Goal: Information Seeking & Learning: Learn about a topic

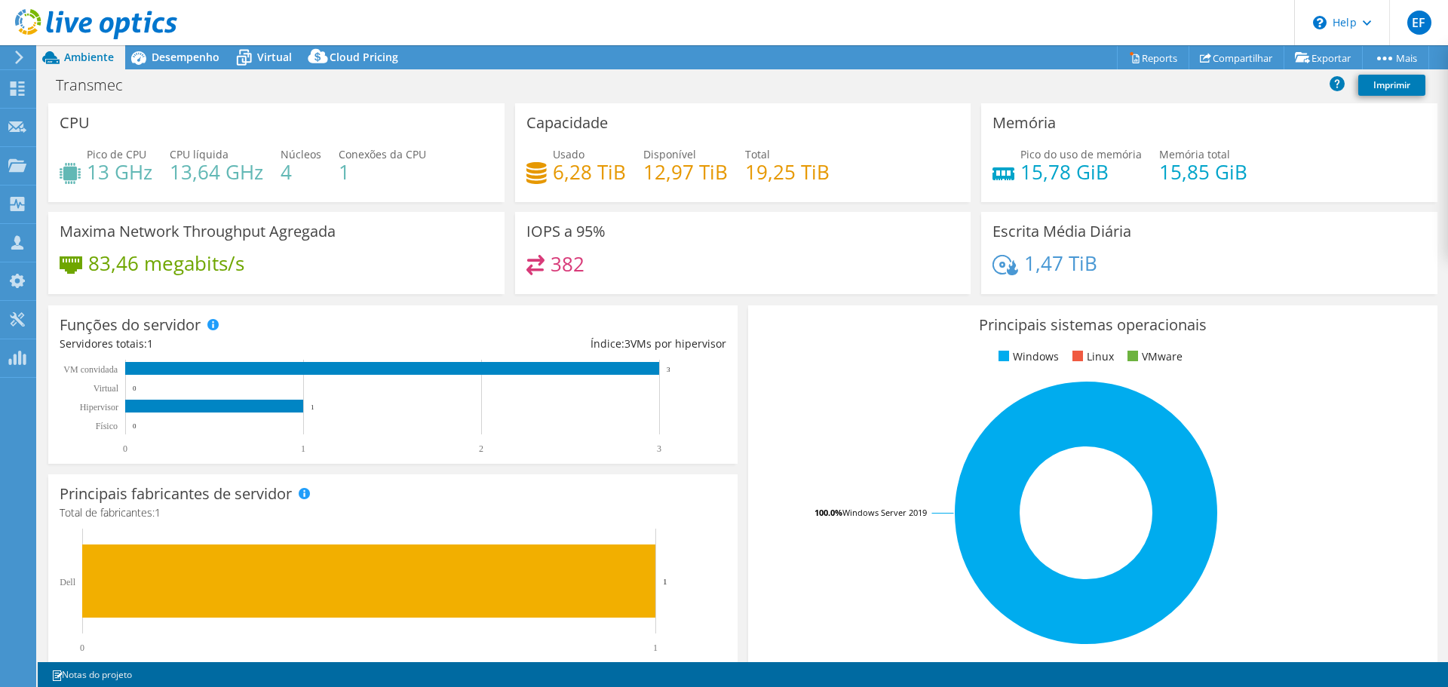
select select "USD"
click at [204, 67] on div "Desempenho" at bounding box center [178, 57] width 106 height 24
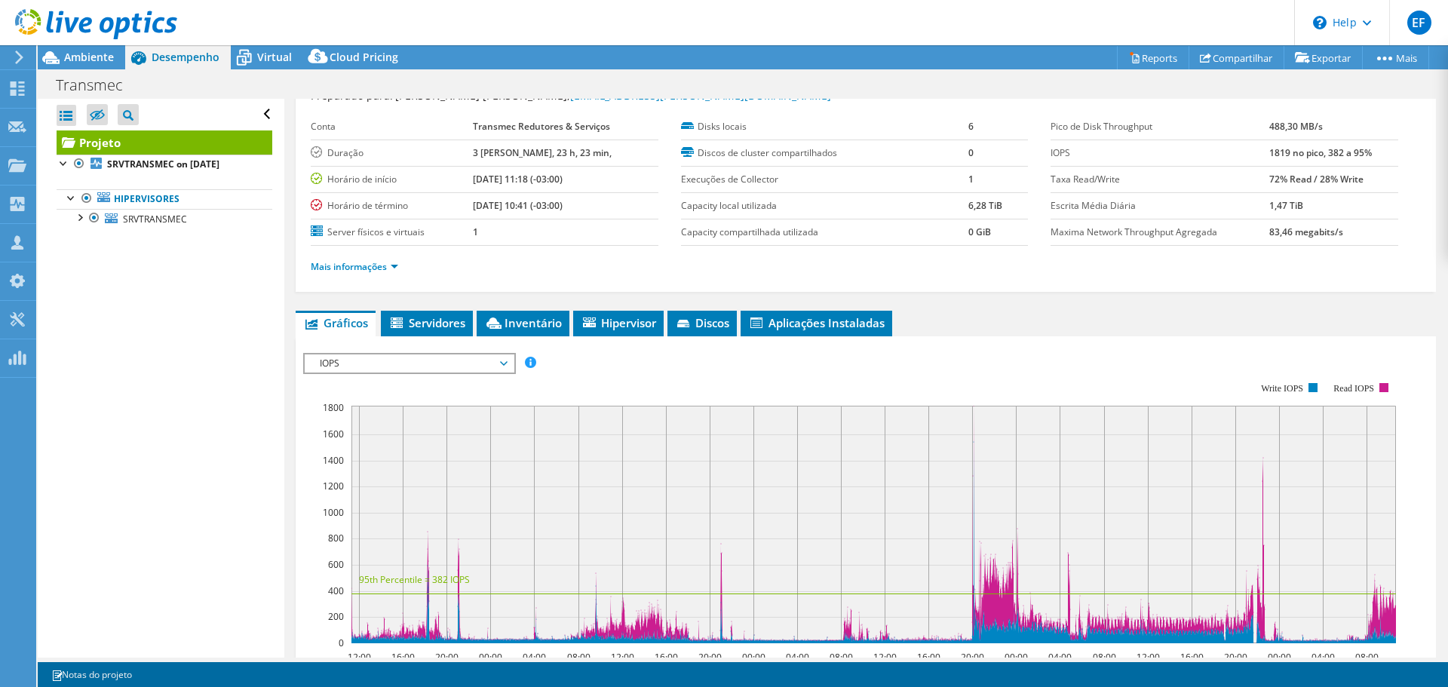
scroll to position [151, 0]
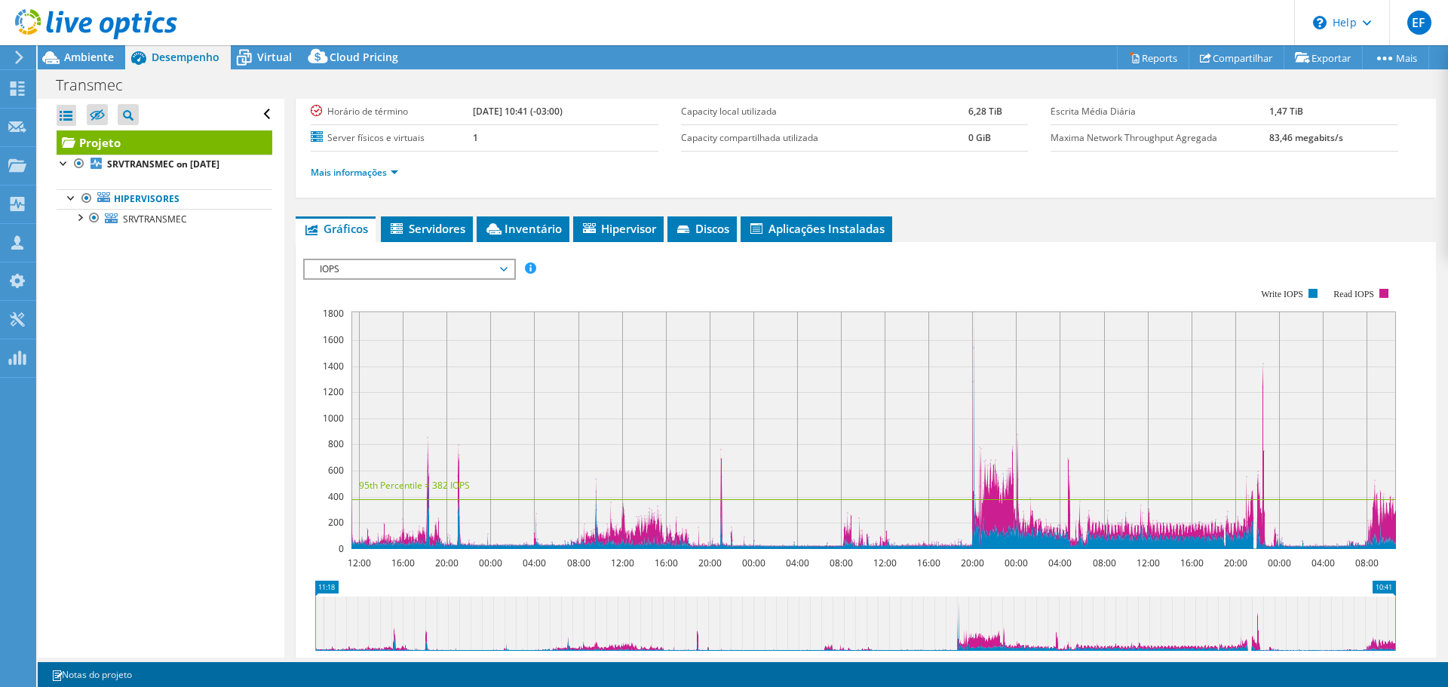
click at [489, 264] on span "IOPS" at bounding box center [409, 269] width 194 height 18
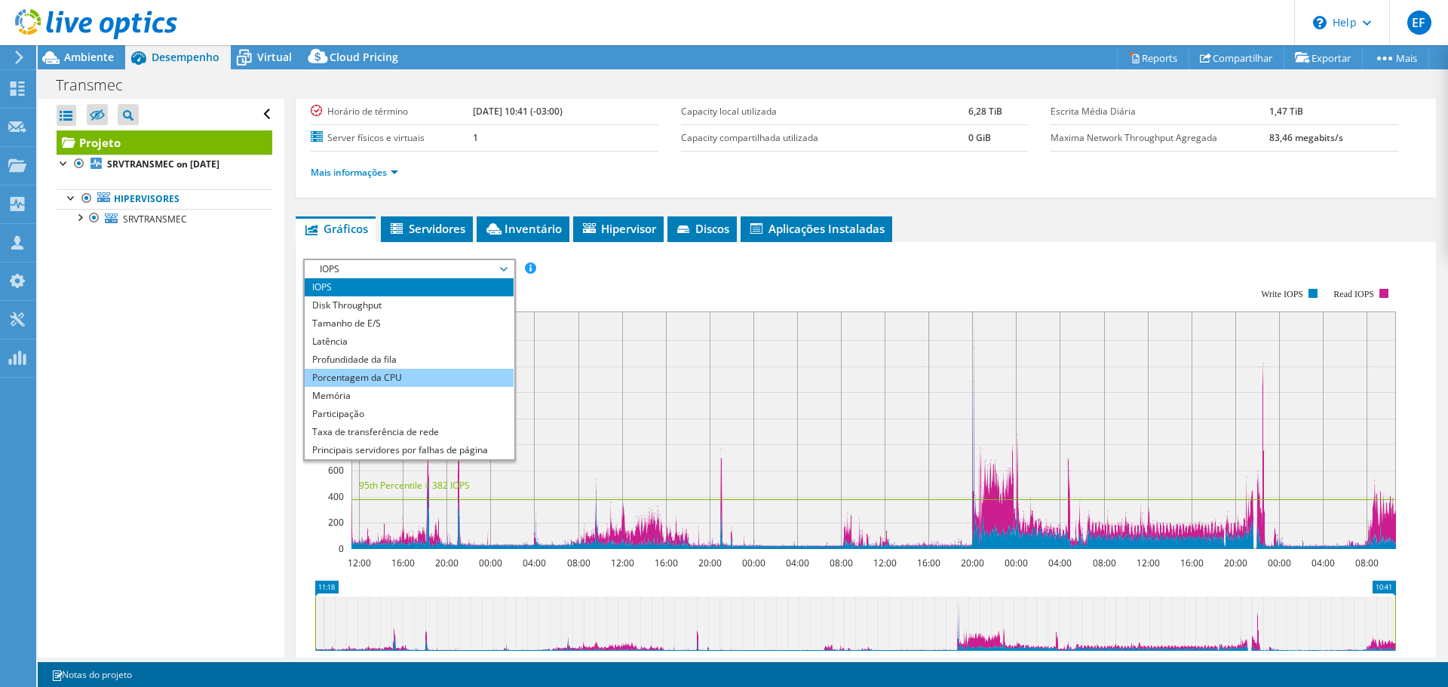
click at [422, 375] on li "Porcentagem da CPU" at bounding box center [409, 378] width 209 height 18
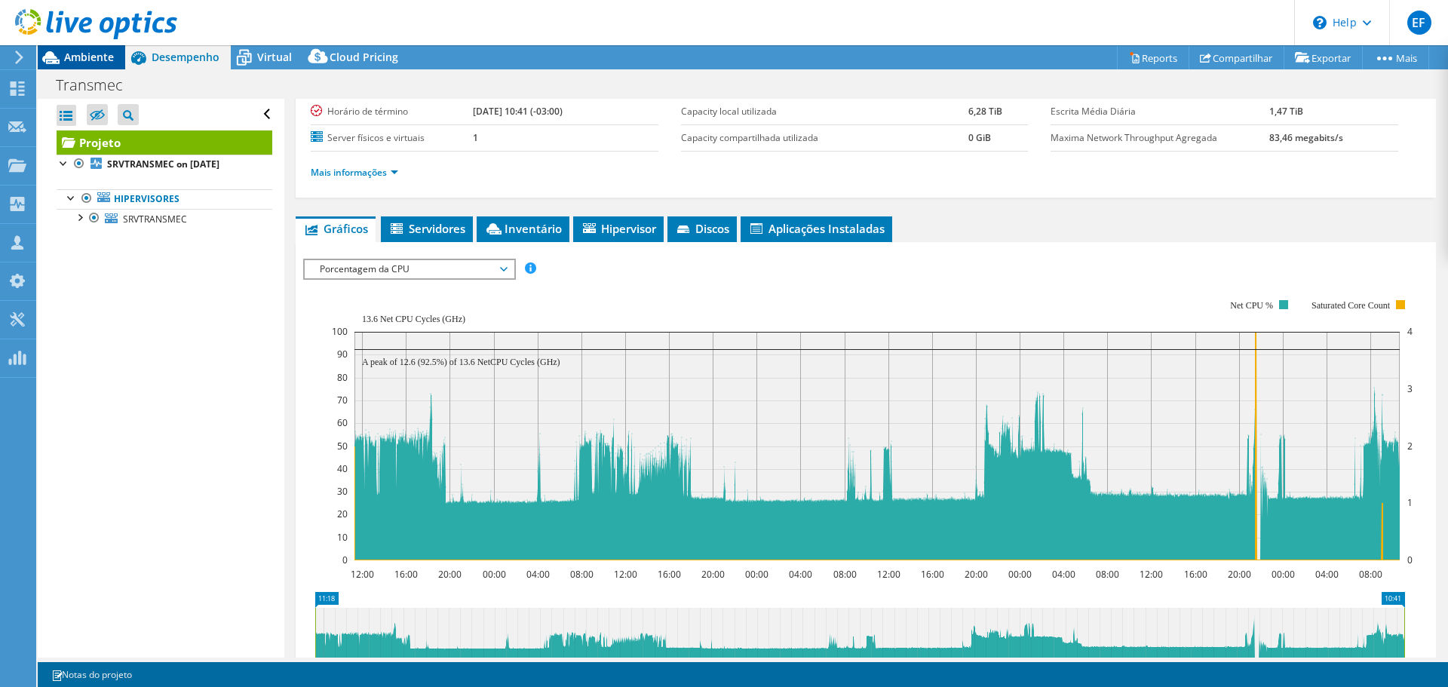
click at [100, 64] on div "Ambiente" at bounding box center [82, 57] width 88 height 24
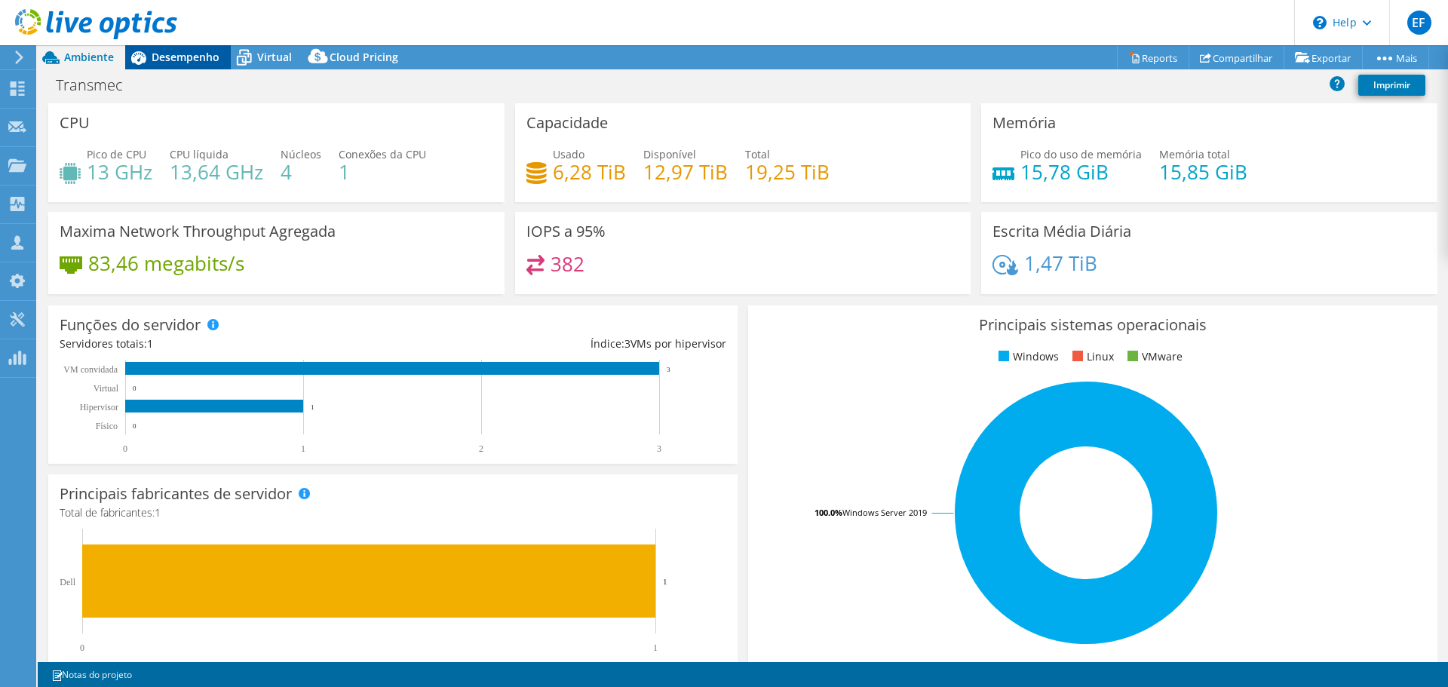
click at [167, 61] on span "Desempenho" at bounding box center [186, 57] width 68 height 14
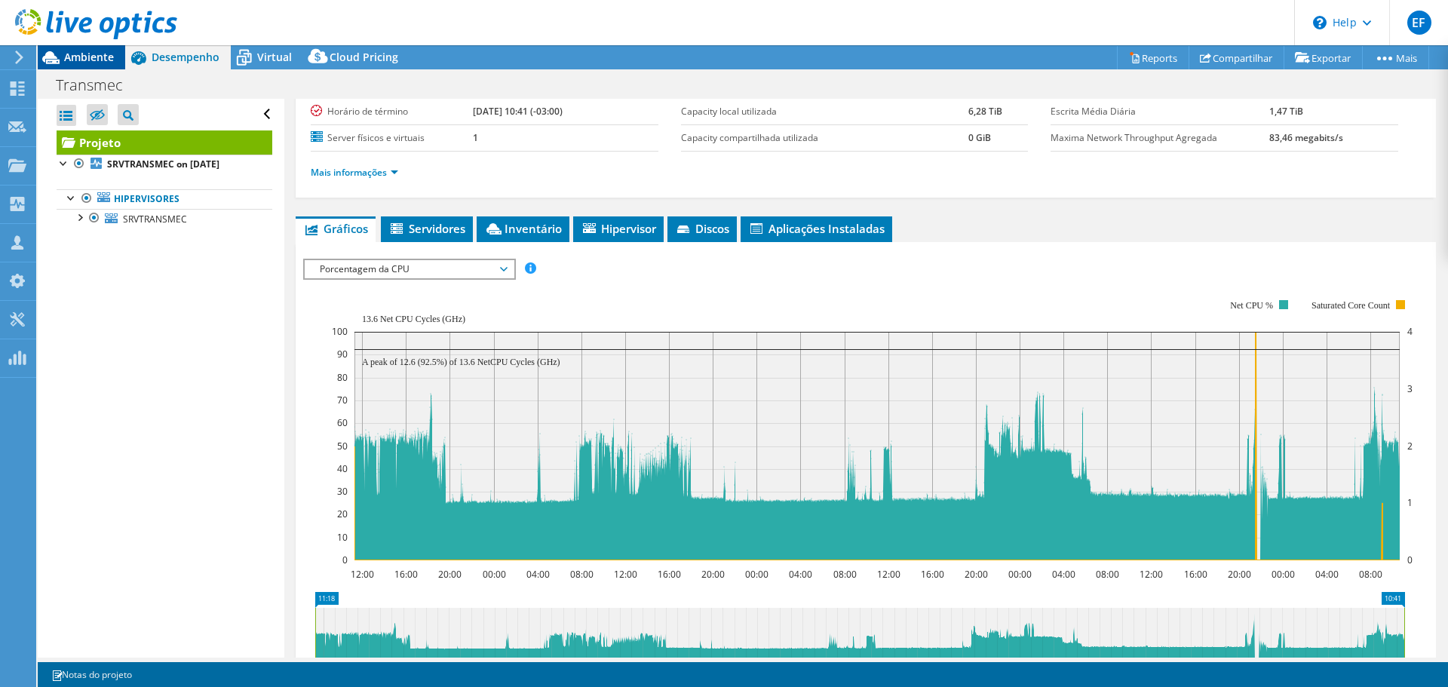
click at [92, 53] on span "Ambiente" at bounding box center [89, 57] width 50 height 14
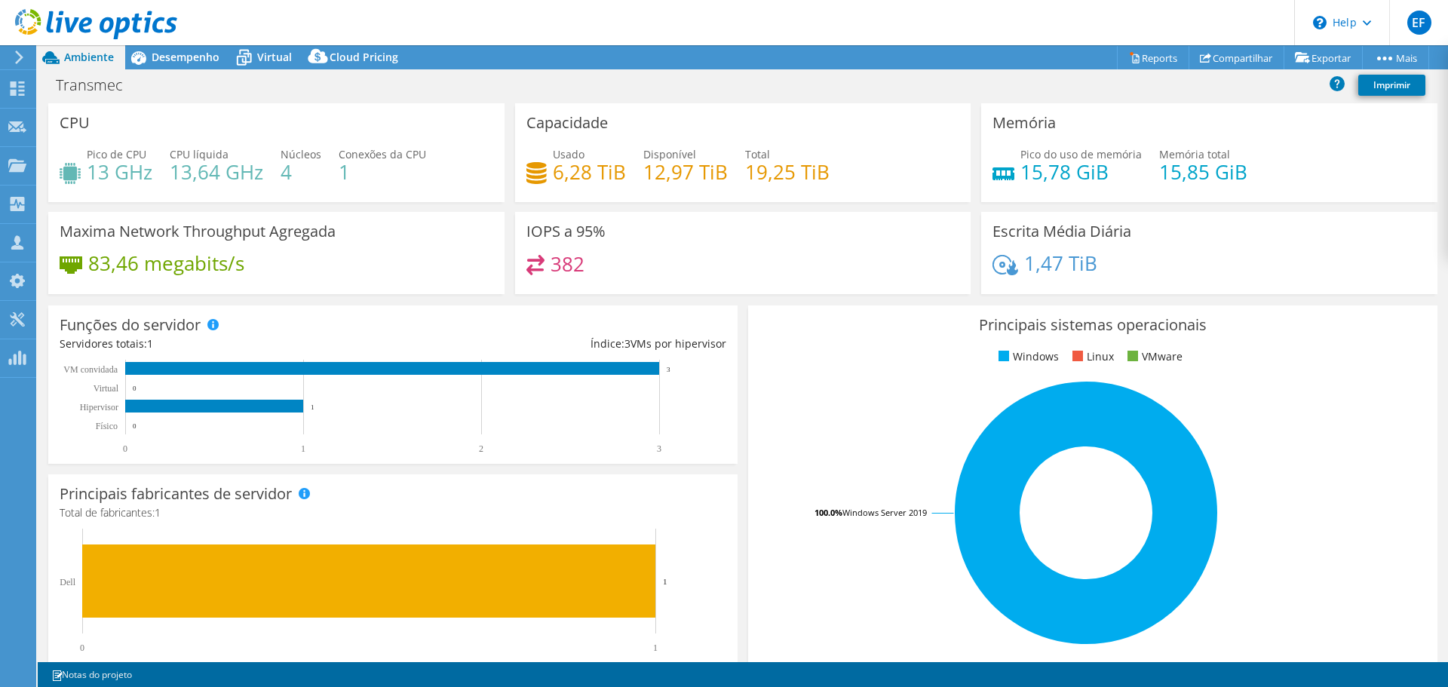
click at [155, 47] on div at bounding box center [88, 25] width 177 height 51
click at [161, 53] on span "Desempenho" at bounding box center [186, 57] width 68 height 14
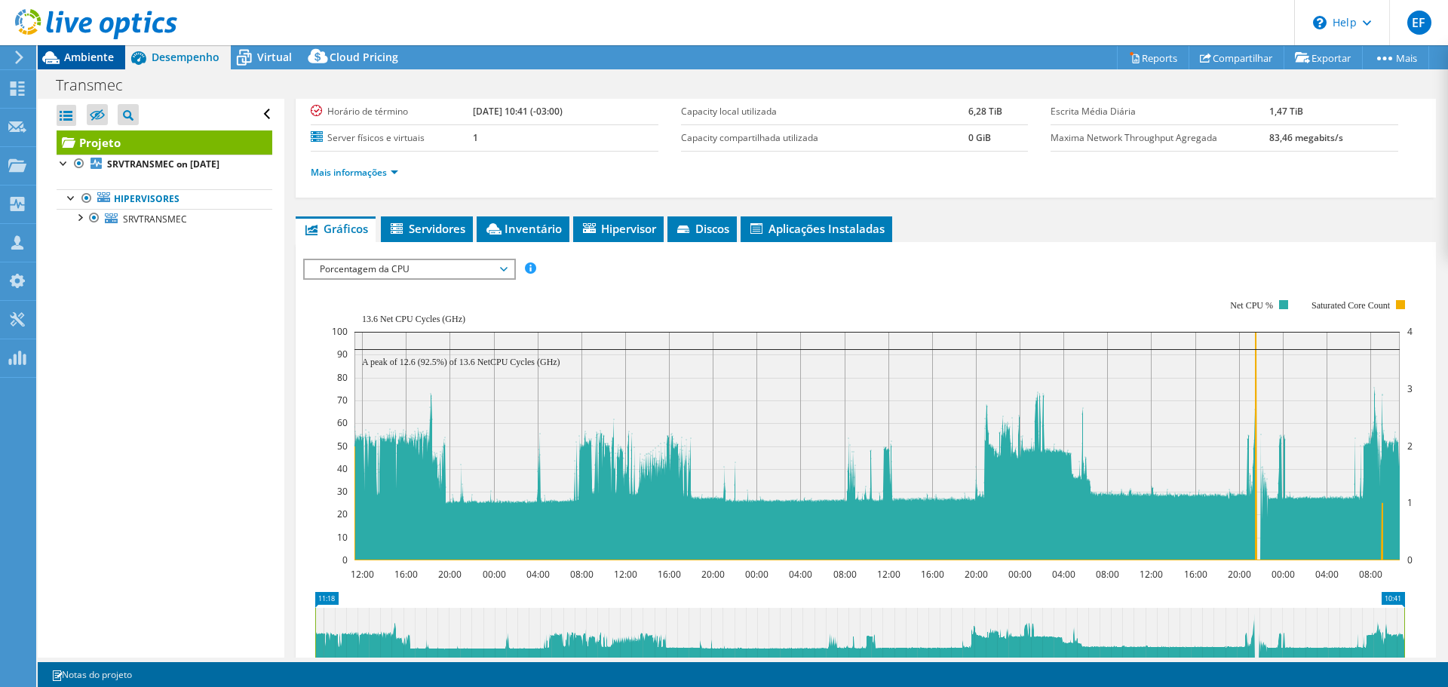
click at [103, 64] on div "Ambiente" at bounding box center [82, 57] width 88 height 24
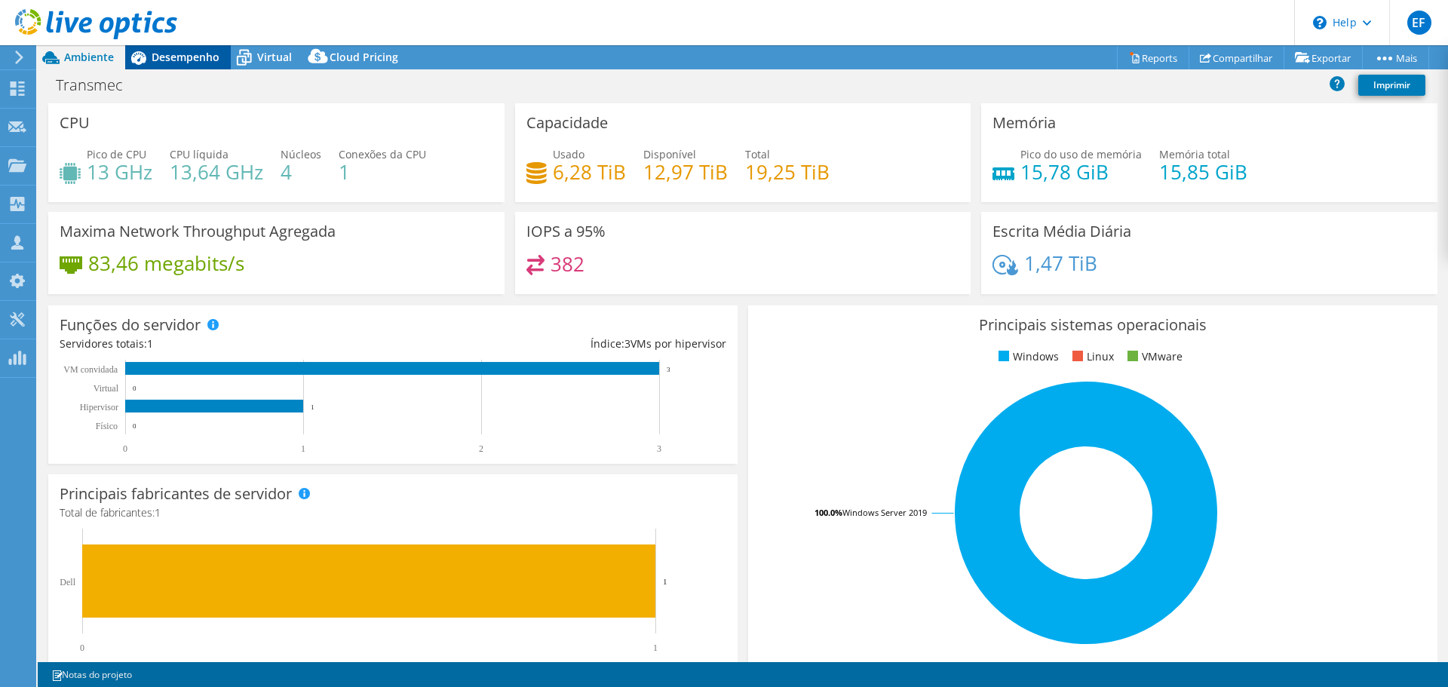
click at [149, 51] on icon at bounding box center [138, 58] width 26 height 26
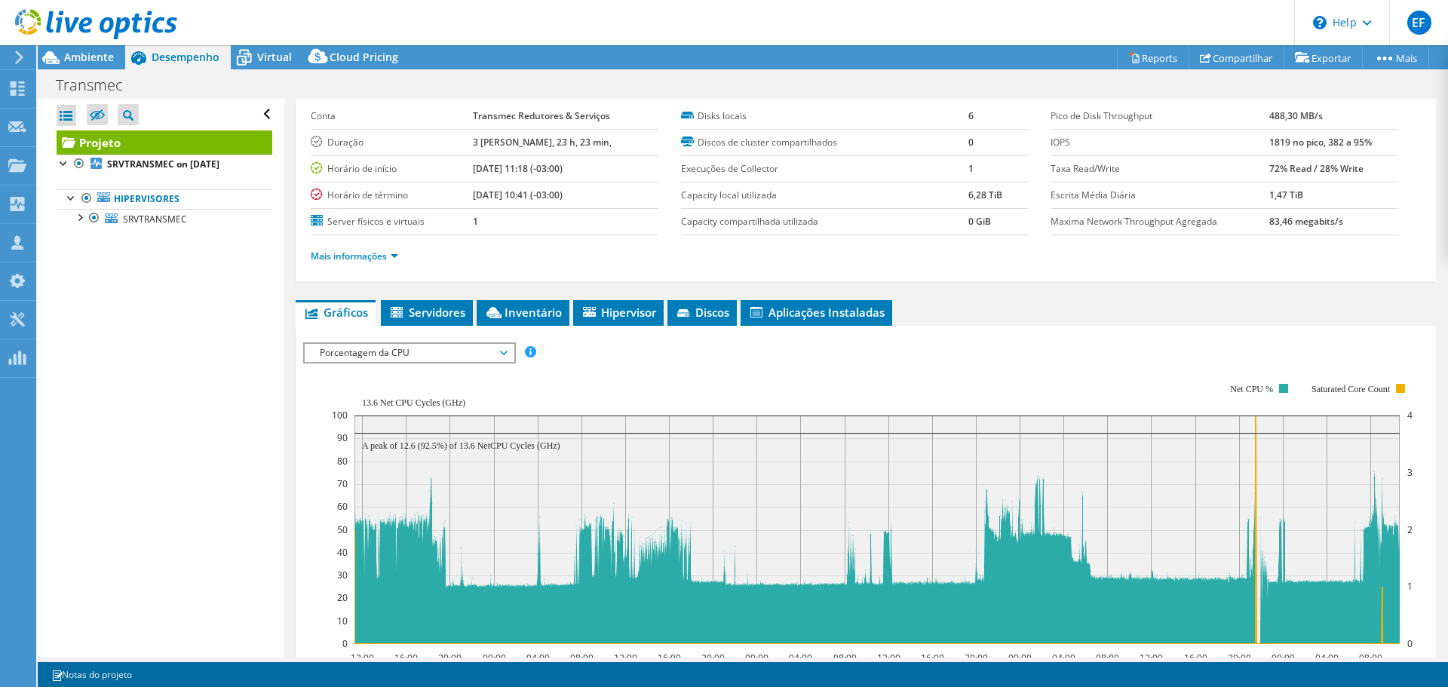
scroll to position [0, 0]
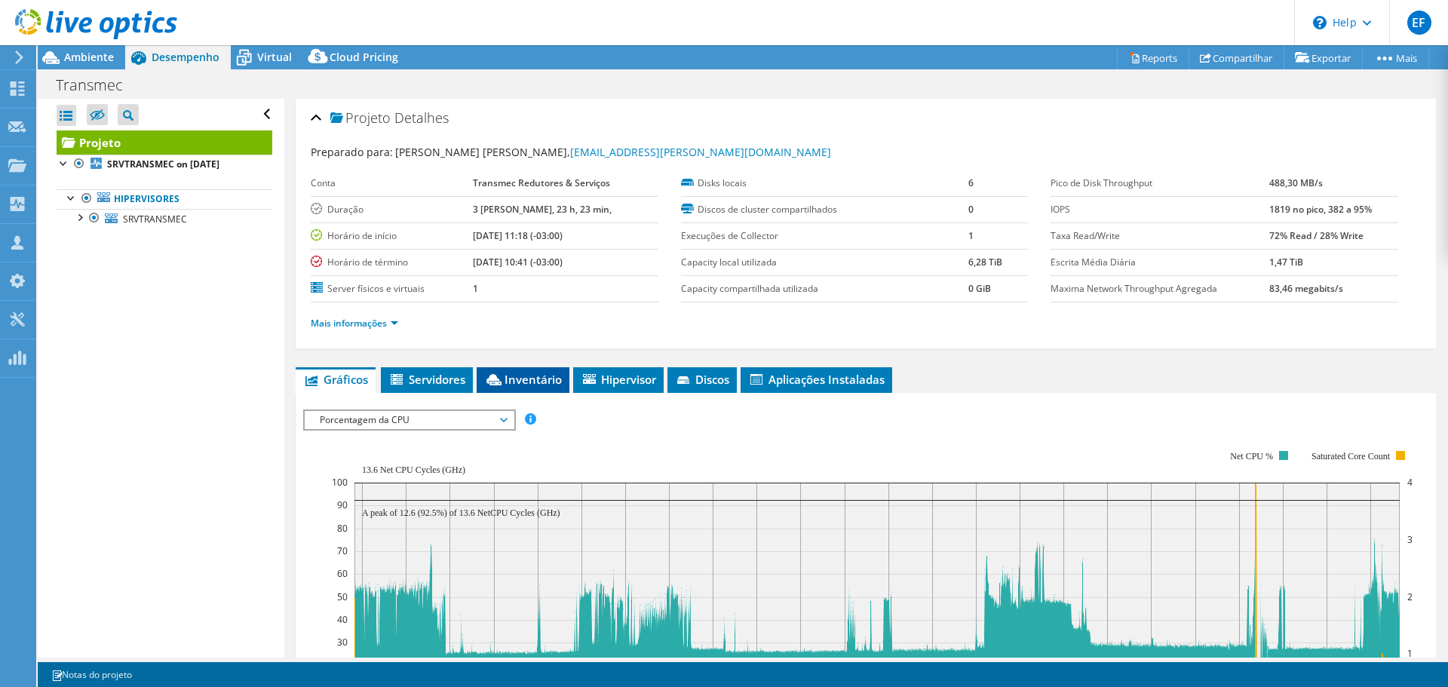
click at [504, 378] on span "Inventário" at bounding box center [523, 379] width 78 height 15
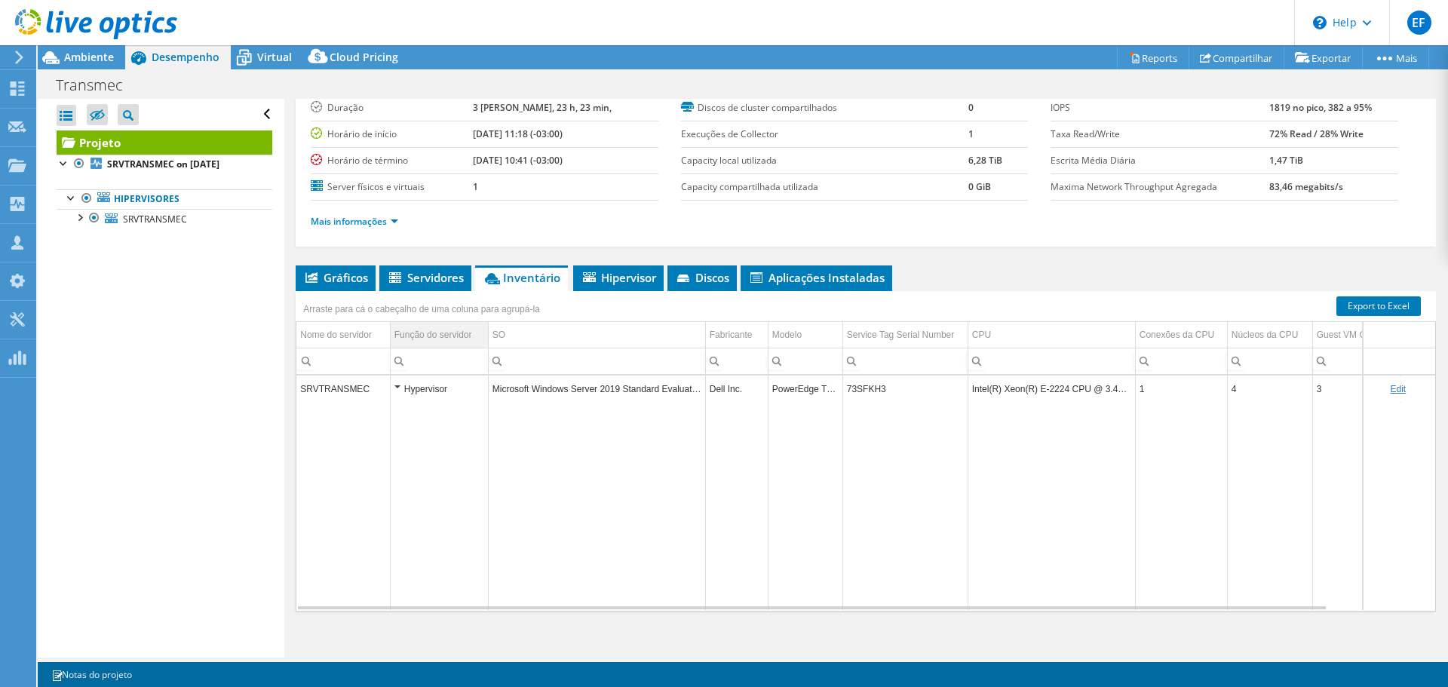
scroll to position [113, 0]
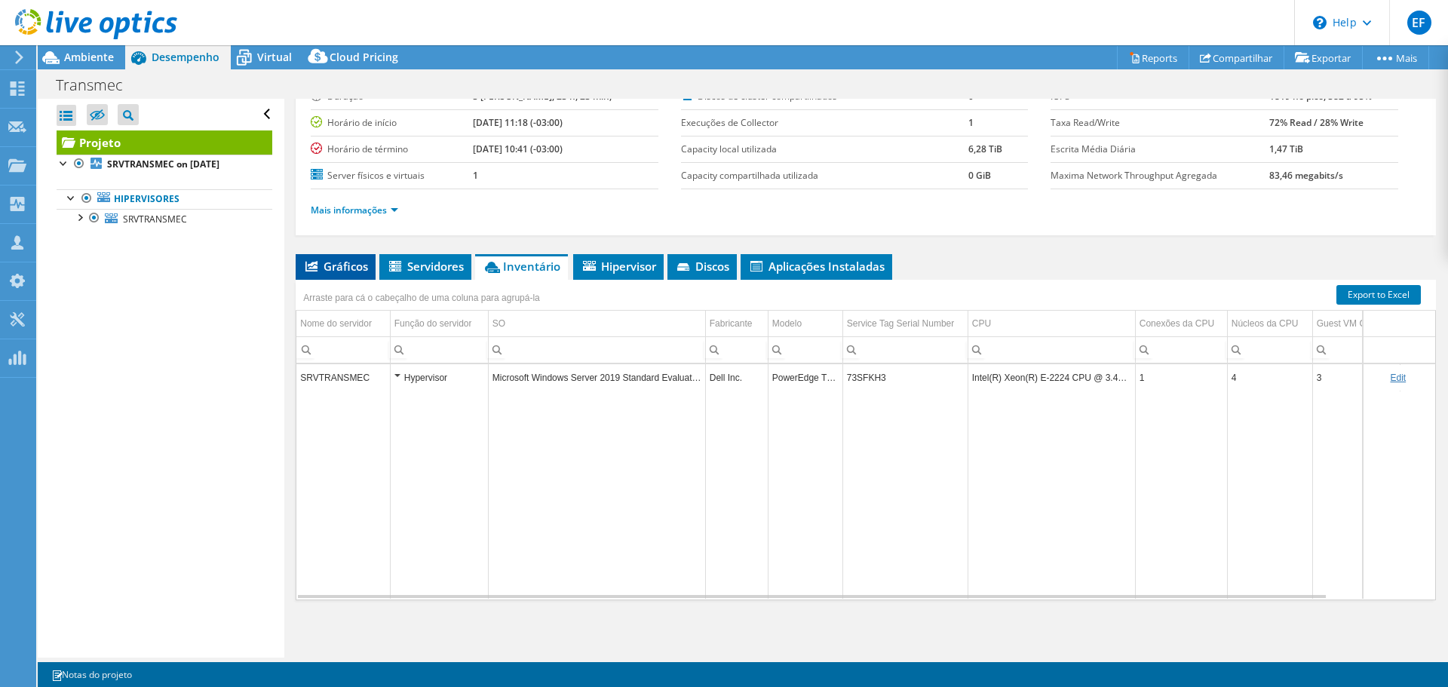
click at [370, 266] on li "Gráficos" at bounding box center [336, 267] width 80 height 26
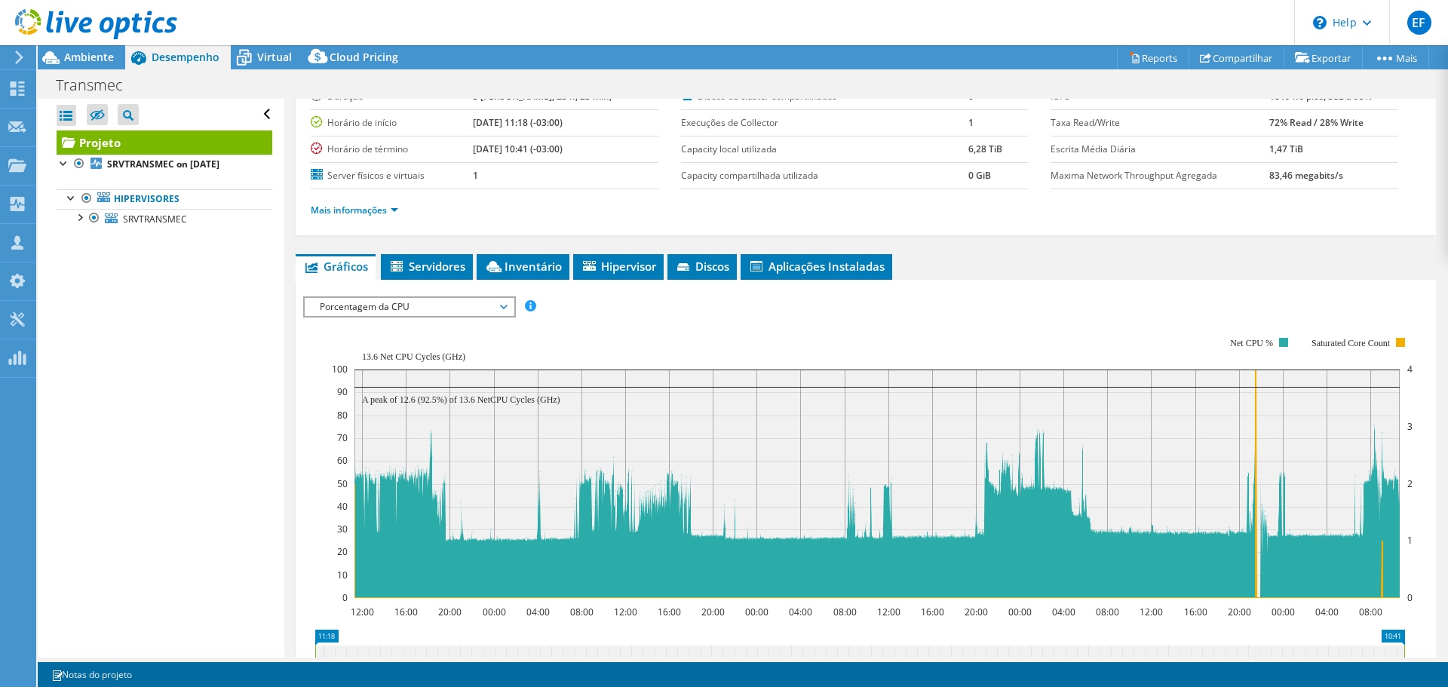
click at [439, 282] on div "IOPS Disk Throughput Tamanho de E/S Latência Profundidade da fila Porcentagem d…" at bounding box center [865, 551] width 1125 height 543
click at [484, 320] on rect at bounding box center [872, 468] width 1081 height 302
click at [486, 312] on span "Porcentagem da CPU" at bounding box center [409, 307] width 194 height 18
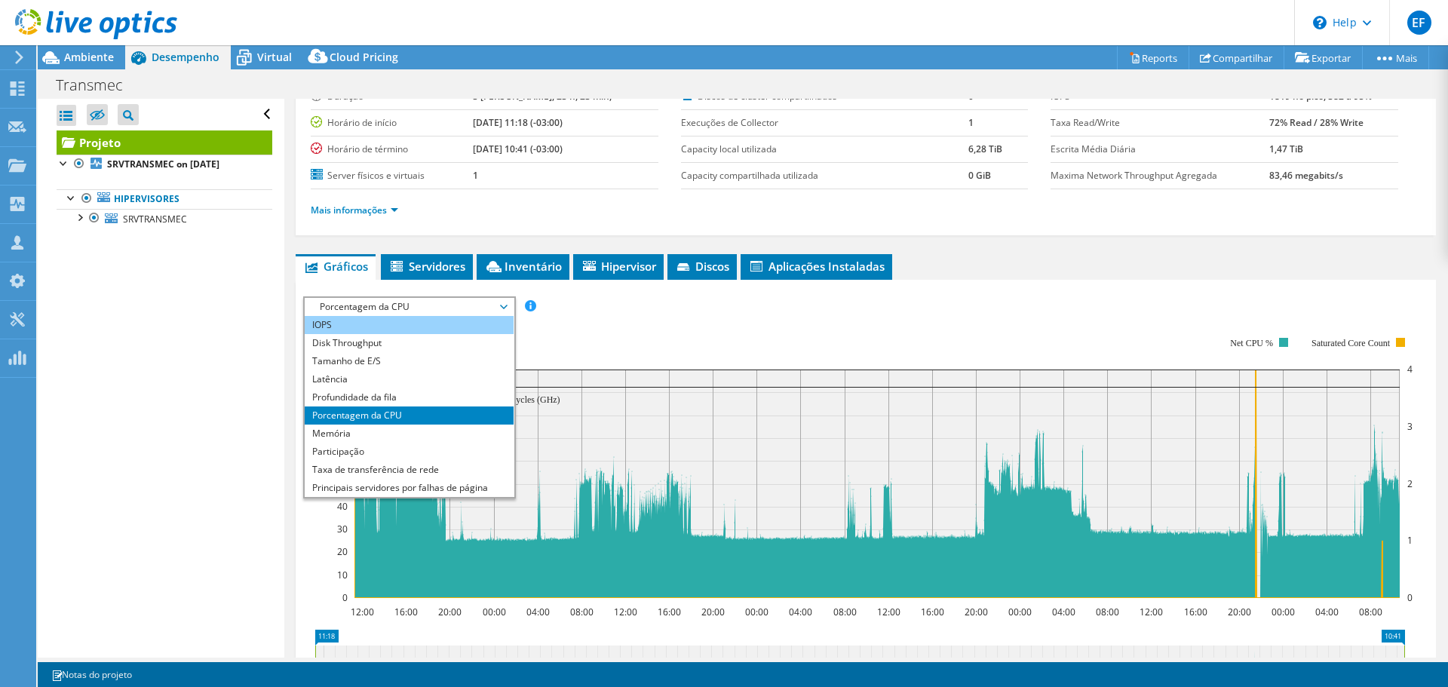
click at [435, 327] on li "IOPS" at bounding box center [409, 325] width 209 height 18
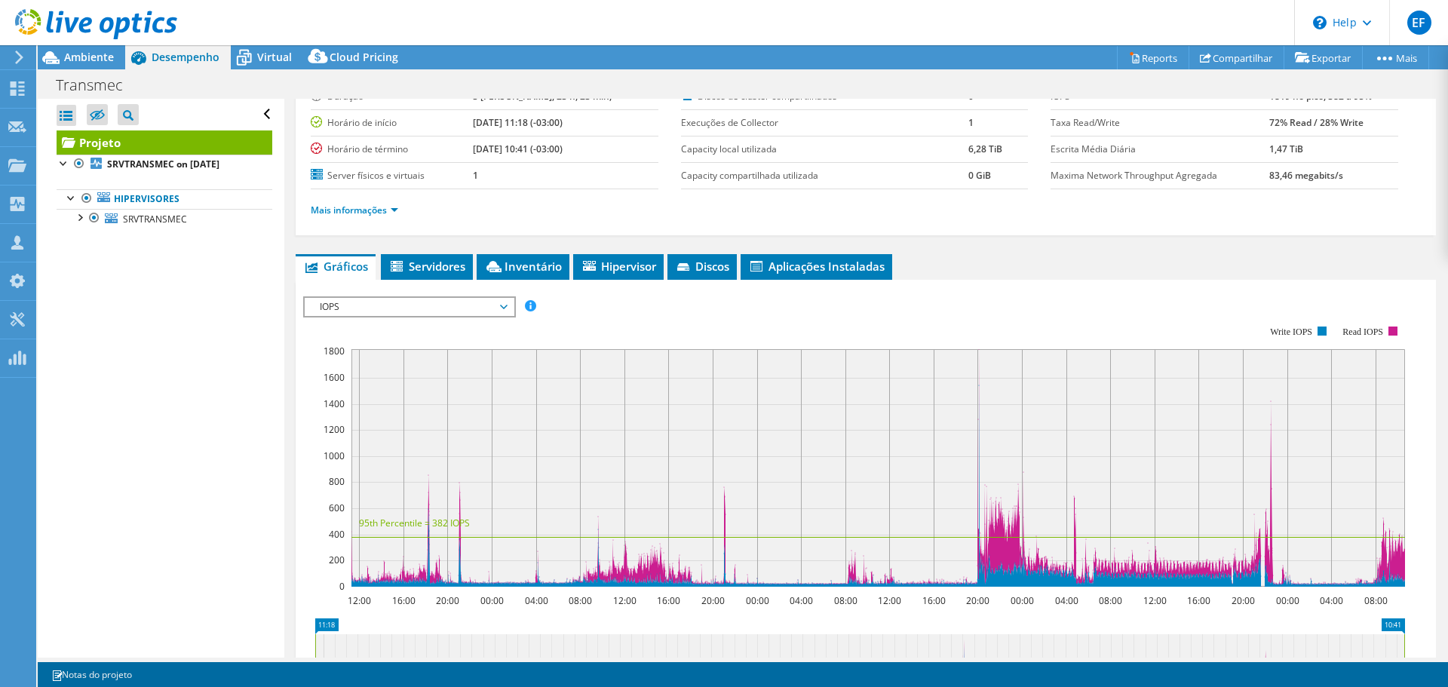
click at [437, 313] on span "IOPS" at bounding box center [409, 307] width 194 height 18
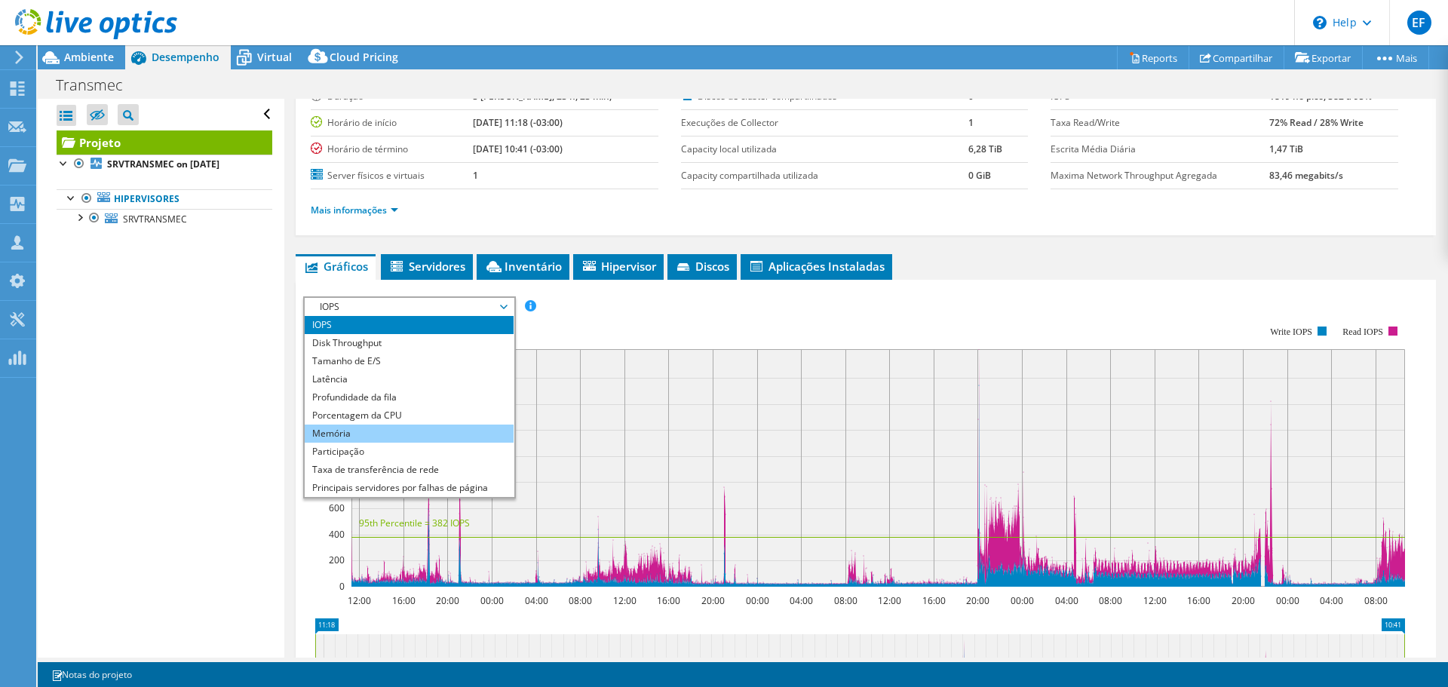
click at [431, 429] on li "Memória" at bounding box center [409, 434] width 209 height 18
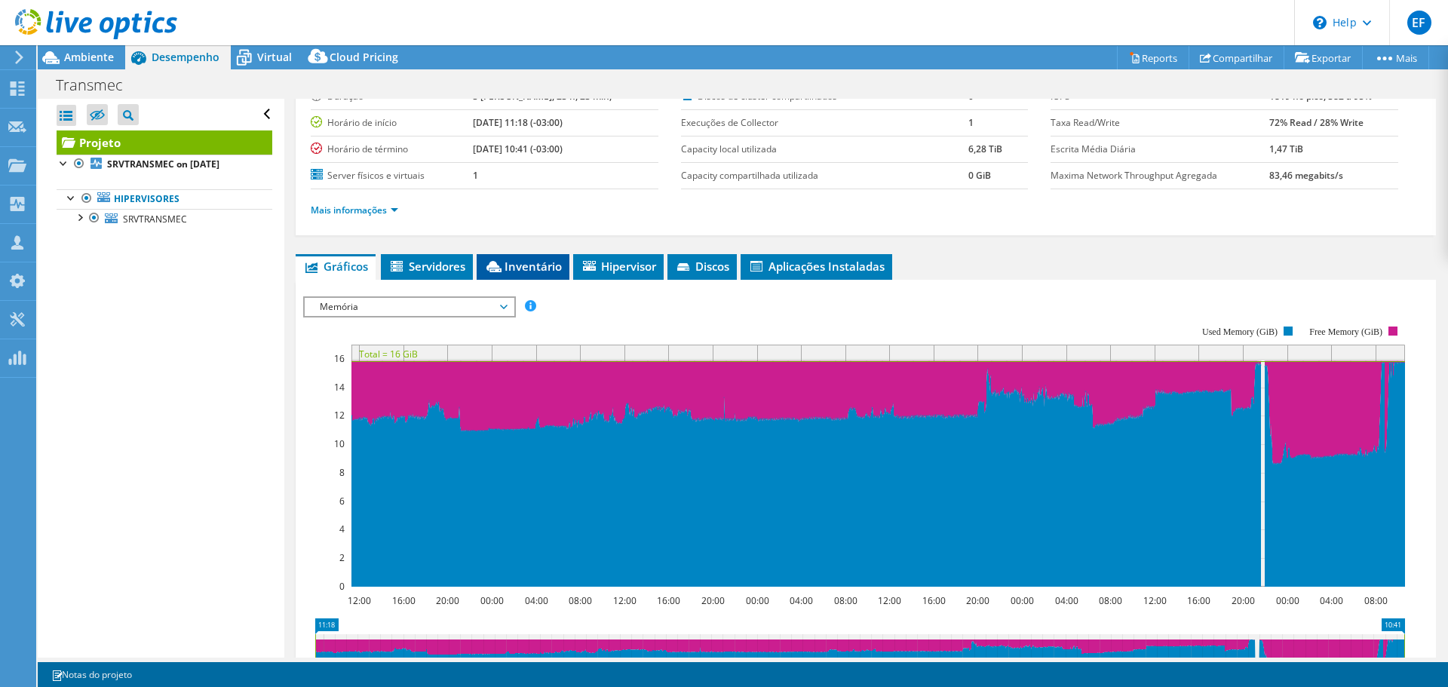
click at [502, 273] on li "Inventário" at bounding box center [523, 267] width 93 height 26
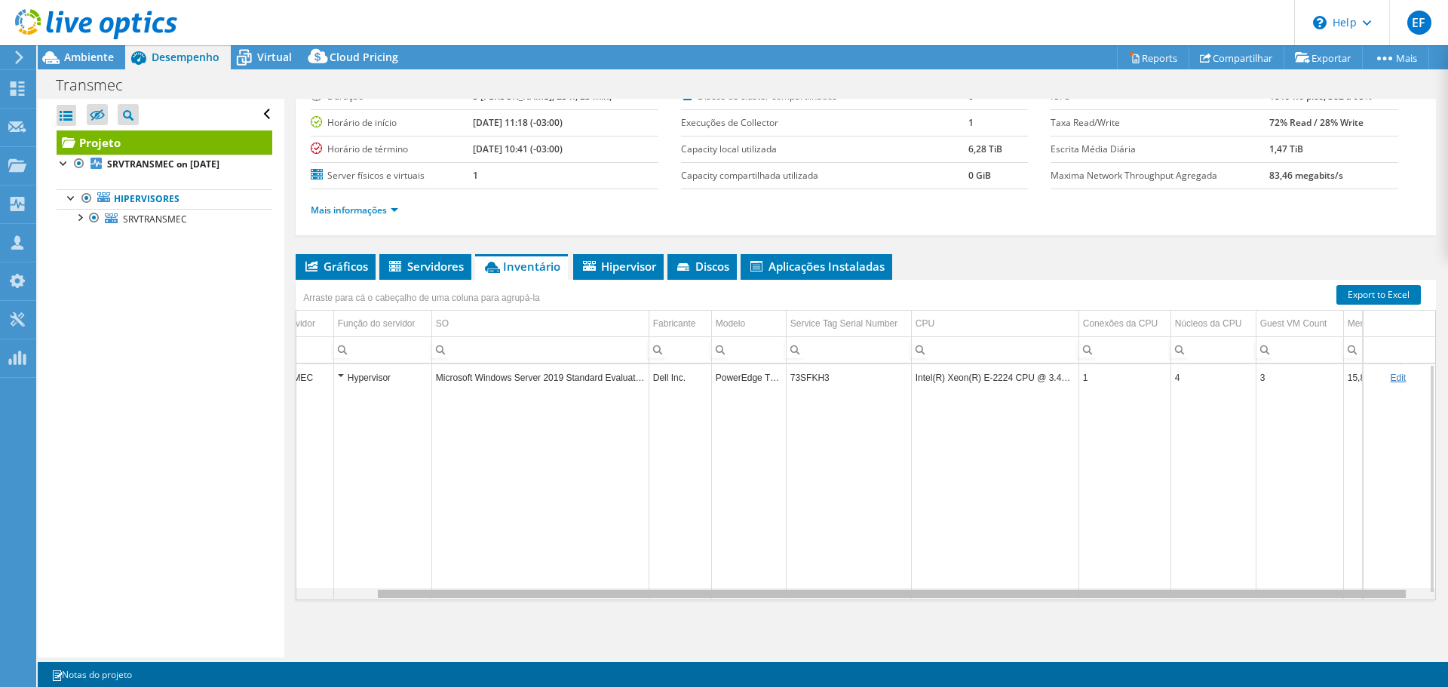
scroll to position [0, 0]
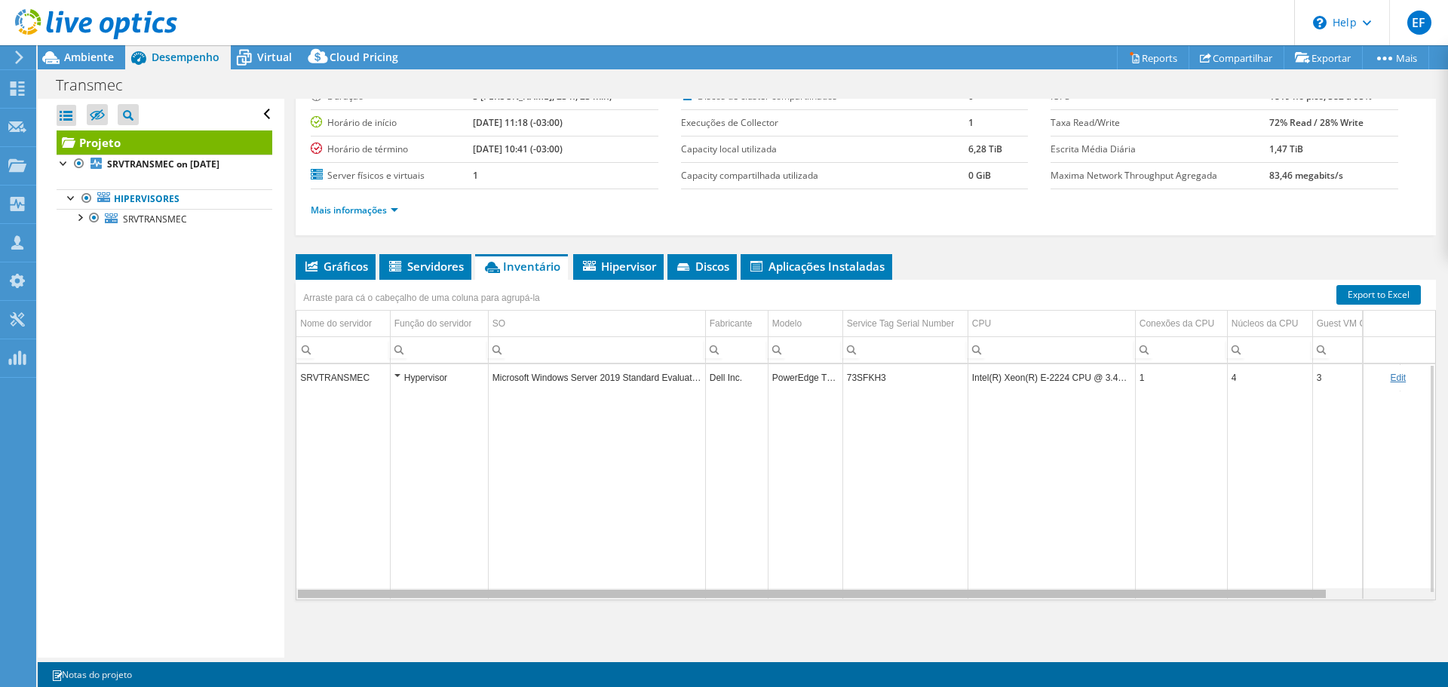
drag, startPoint x: 956, startPoint y: 594, endPoint x: 981, endPoint y: 591, distance: 25.9
click at [981, 591] on body "EF Membro da equipe [PERSON_NAME] [PERSON_NAME][EMAIL_ADDRESS][DOMAIN_NAME] F2I…" at bounding box center [724, 343] width 1448 height 687
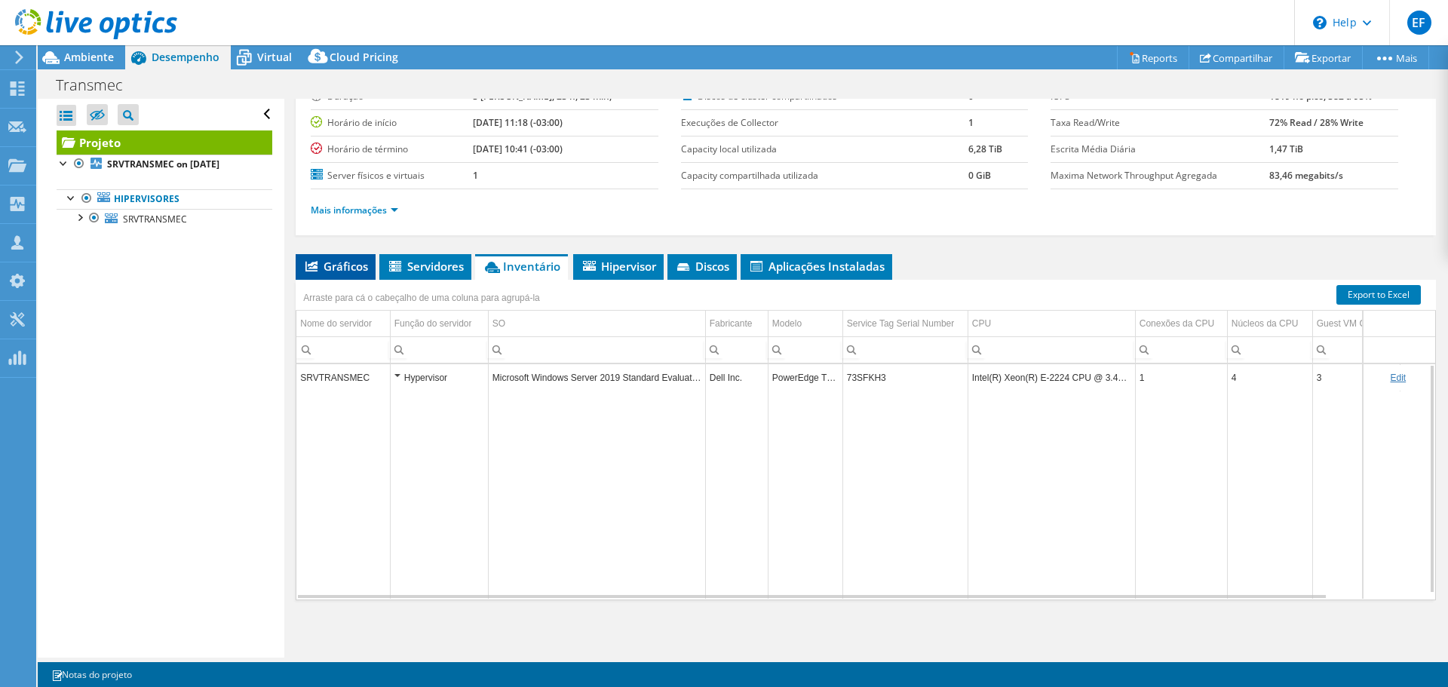
click at [349, 276] on li "Gráficos" at bounding box center [336, 267] width 80 height 26
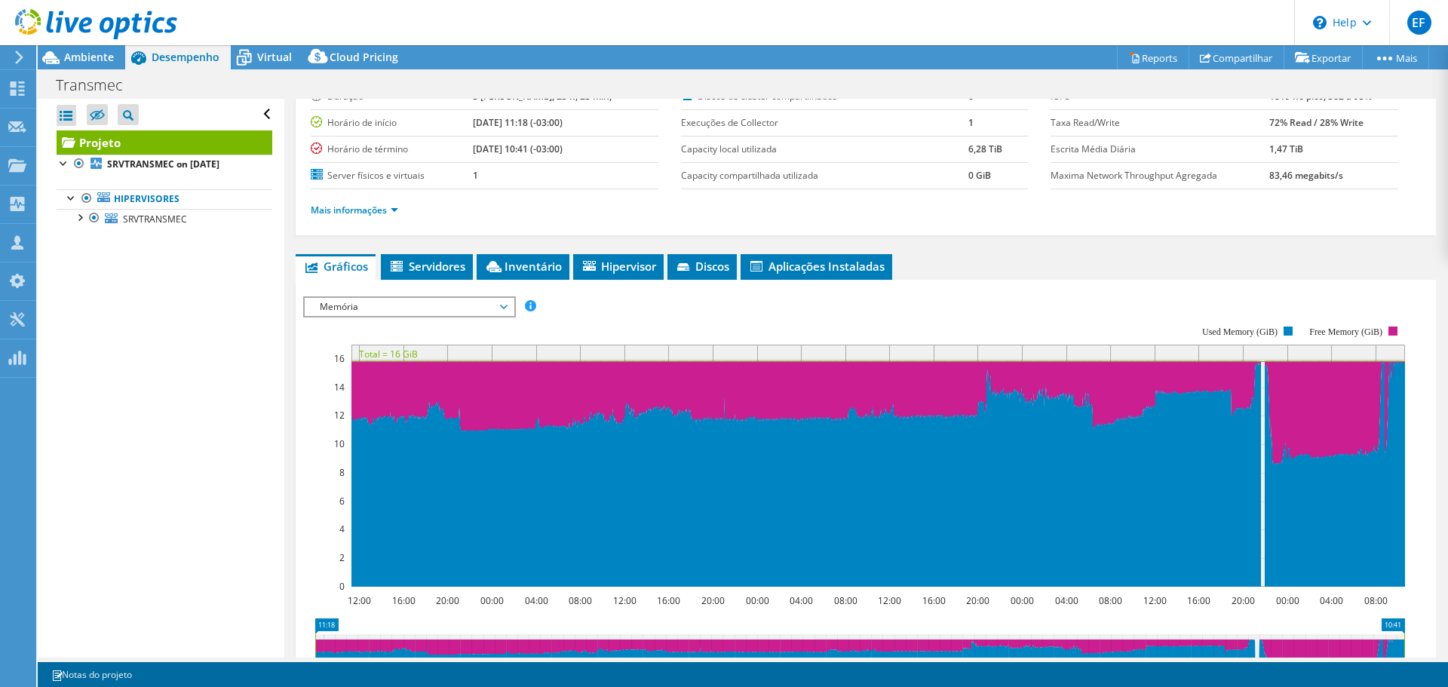
click at [490, 324] on rect at bounding box center [854, 457] width 1102 height 302
click at [493, 311] on span "Memória" at bounding box center [409, 307] width 194 height 18
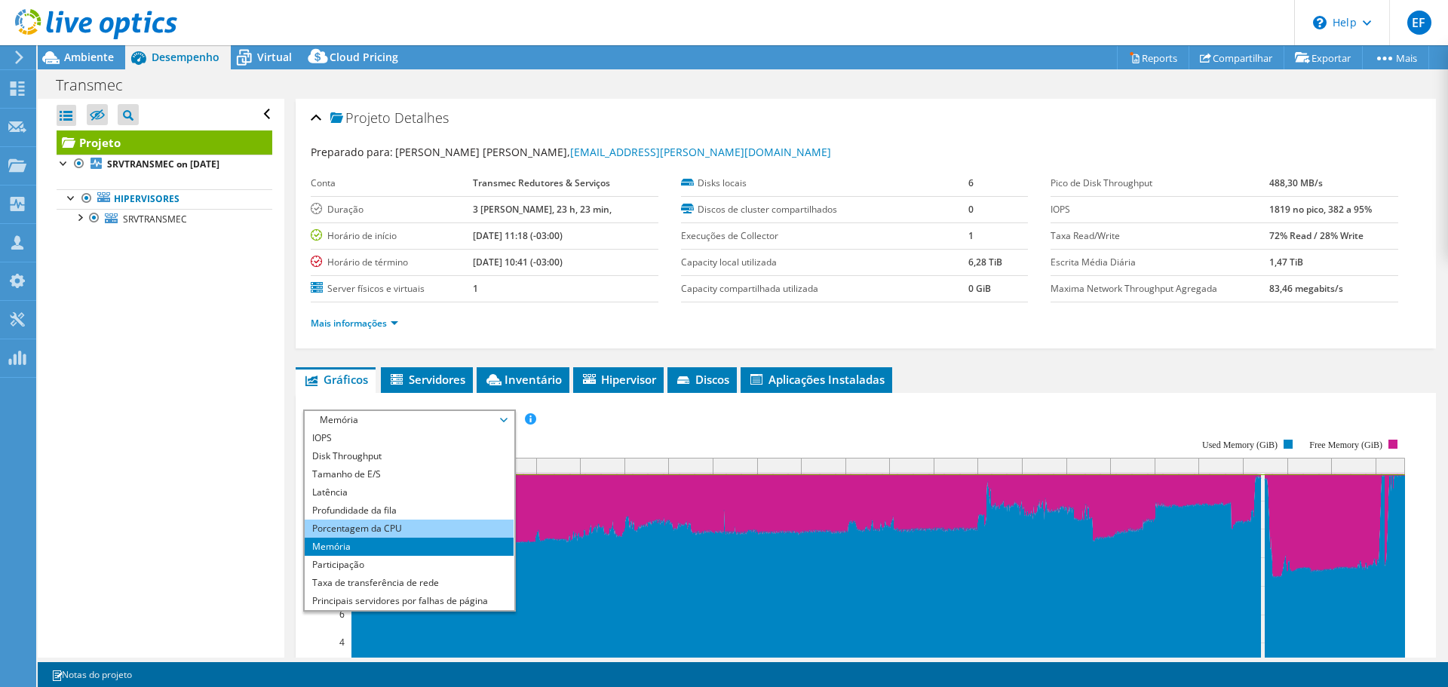
click at [450, 530] on ul "IOPS Disk Throughput Tamanho de E/S Latência Profundidade da fila Porcentagem d…" at bounding box center [409, 519] width 209 height 181
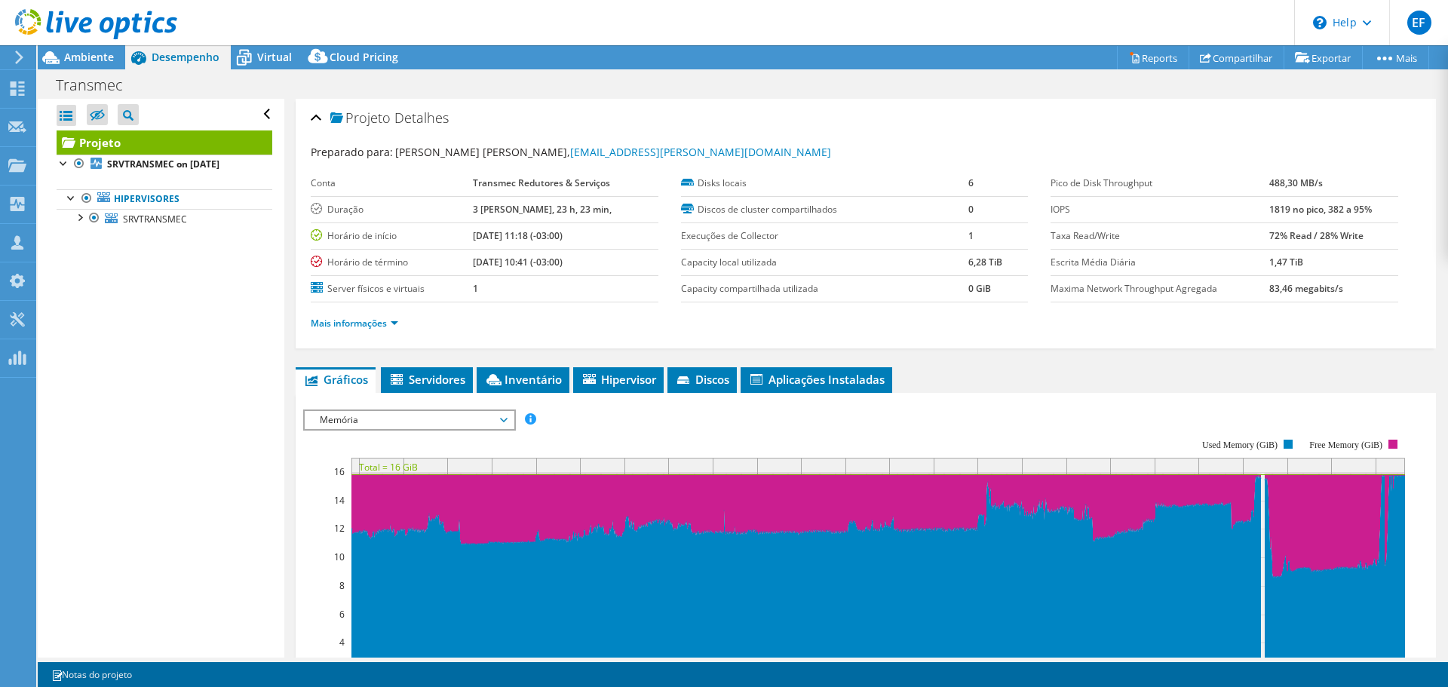
scroll to position [54, 0]
